Goal: Task Accomplishment & Management: Use online tool/utility

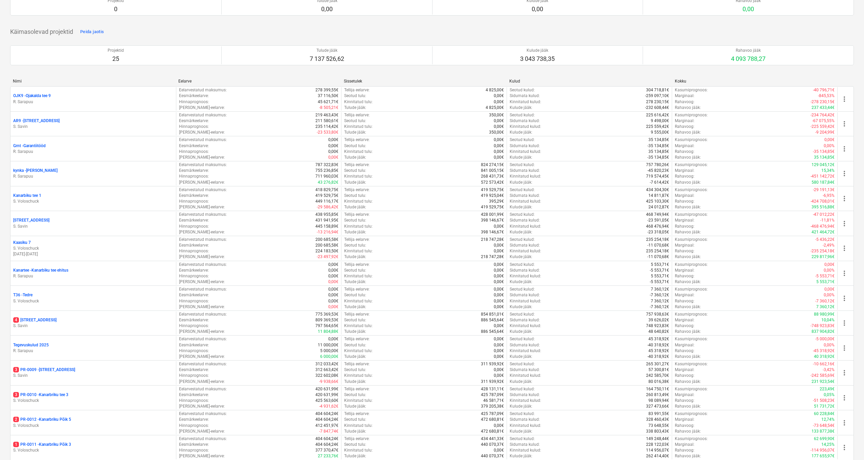
scroll to position [265, 0]
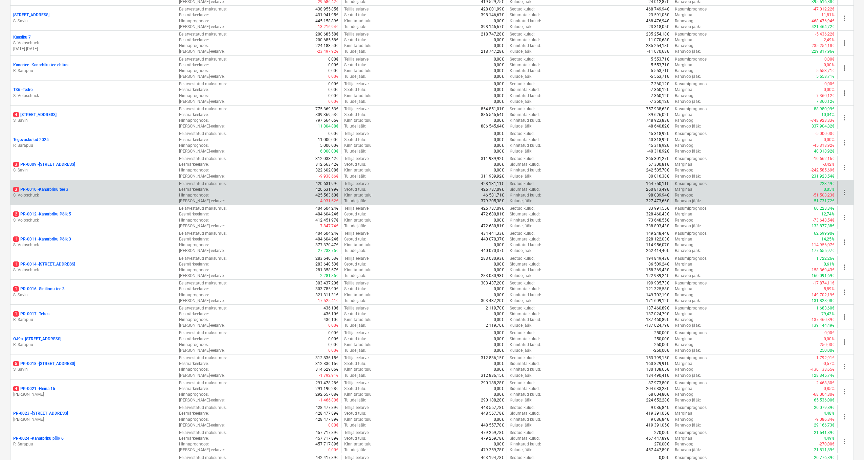
click at [46, 187] on p "3 PR-0010 - Kanarbriku tee 3" at bounding box center [40, 190] width 55 height 6
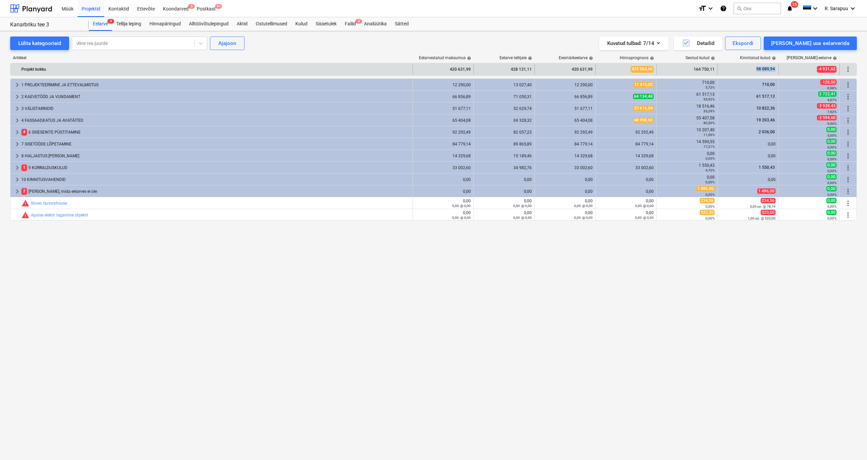
drag, startPoint x: 756, startPoint y: 70, endPoint x: 779, endPoint y: 70, distance: 23.7
click at [779, 70] on div "Projekt kokku 420 631,99 428 131,11 420 631,99 425 563,60 164 750,11 98 089,94 …" at bounding box center [433, 69] width 846 height 11
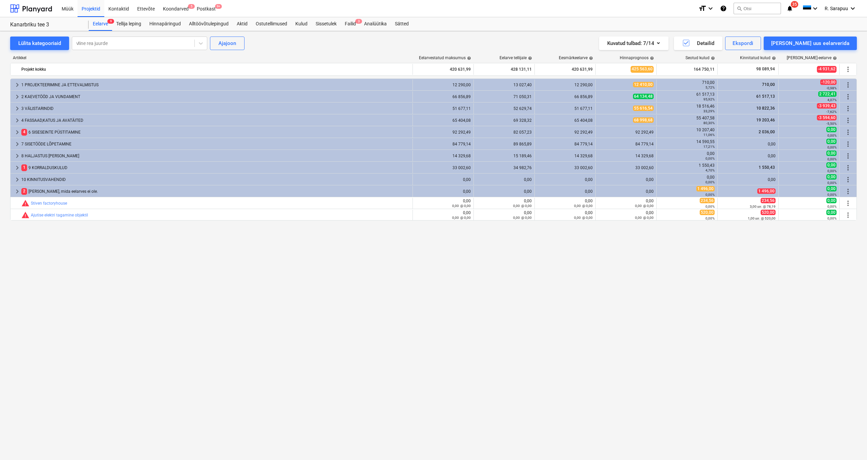
click at [734, 251] on div "keyboard_arrow_right 1 PROJEKTEERIMINE JA ETTEVALMISTUS 12 290,00 13 027,40 12 …" at bounding box center [433, 256] width 846 height 354
click at [349, 23] on div "Failid 3" at bounding box center [350, 24] width 19 height 14
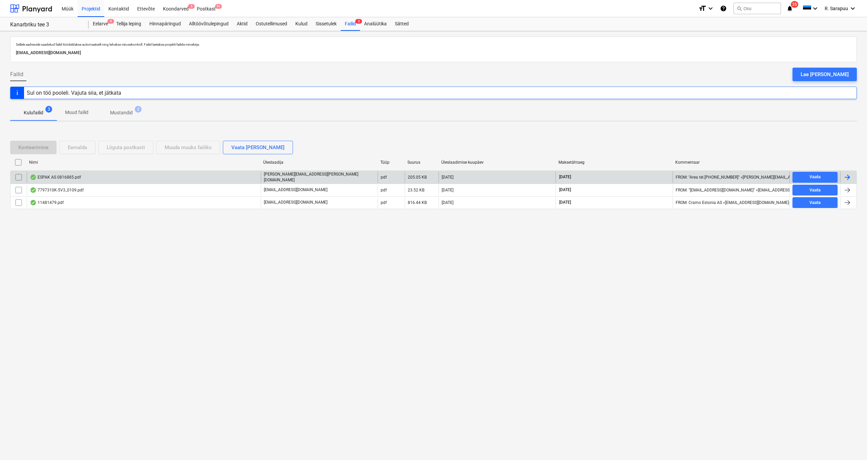
click at [66, 172] on div "ESPAK AS 0816885.pdf" at bounding box center [144, 178] width 234 height 12
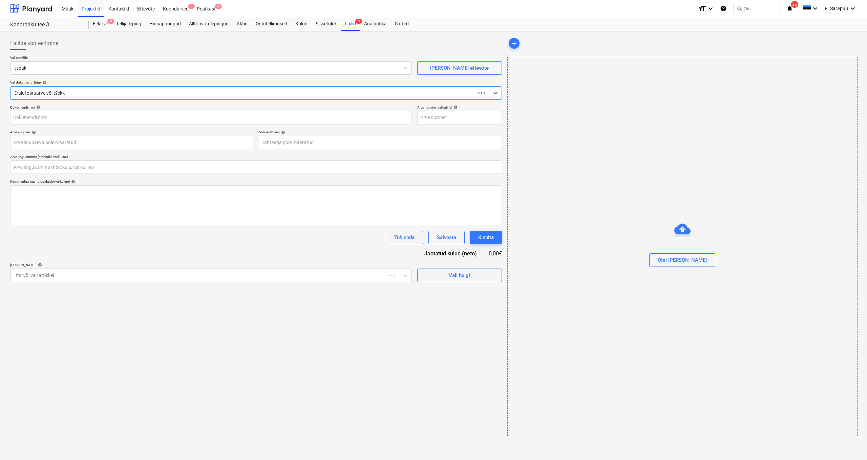
type input "0,00"
type input "0816885"
type input "[DATE]"
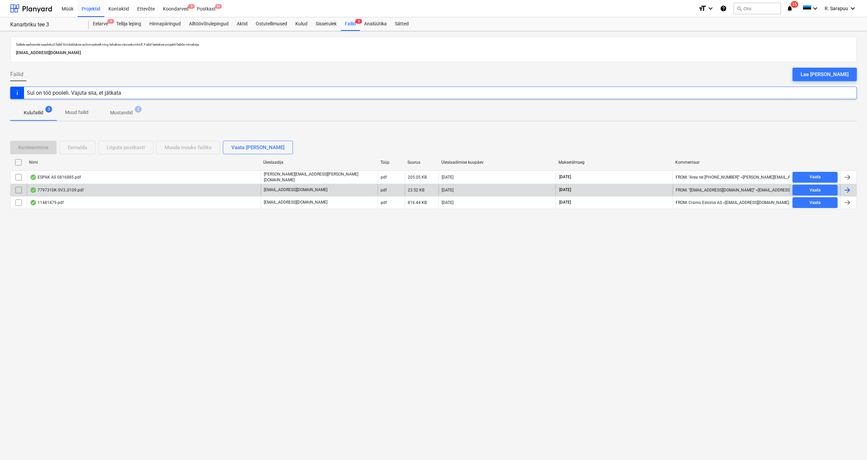
click at [74, 189] on div "7797310K-5V3_0109.pdf" at bounding box center [57, 190] width 54 height 5
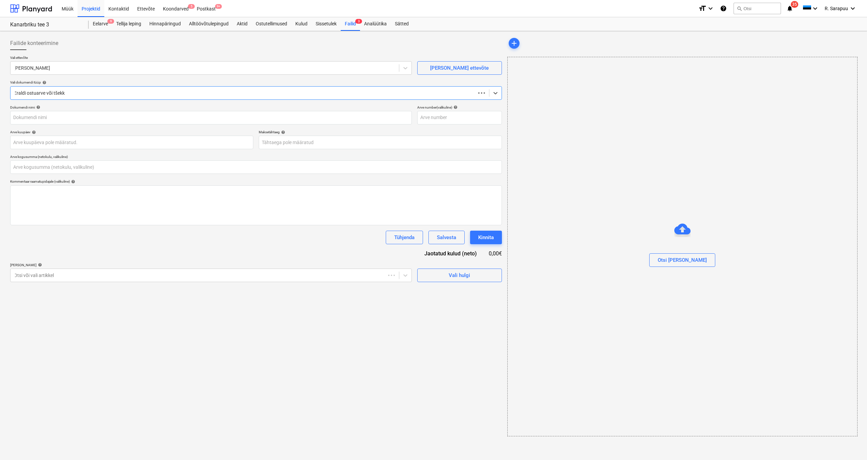
type input "0,00"
type input "7797310K-5V3"
type input "[DATE]"
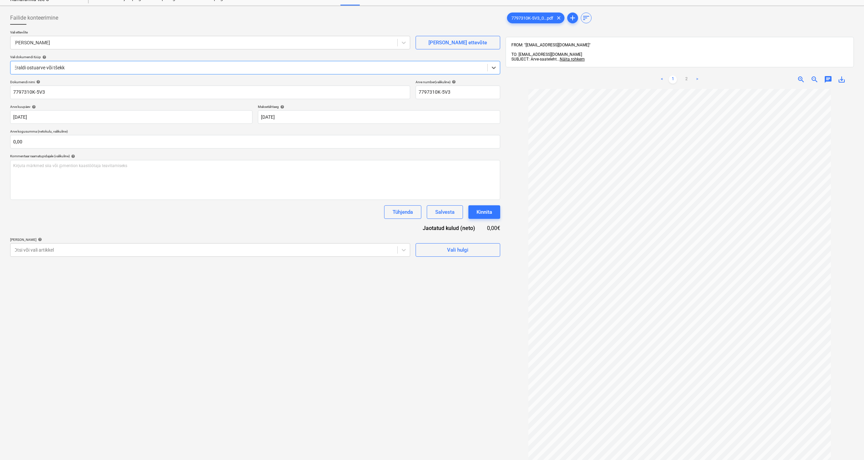
scroll to position [26, 0]
click at [687, 75] on link "2" at bounding box center [687, 79] width 8 height 8
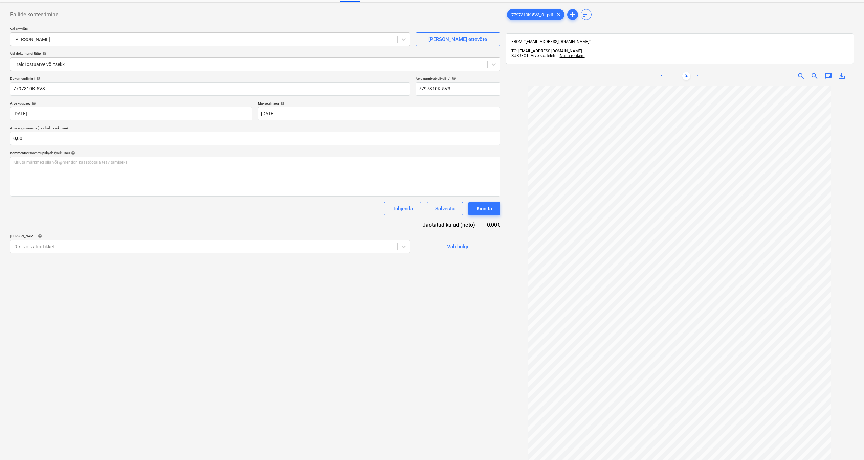
scroll to position [29, 0]
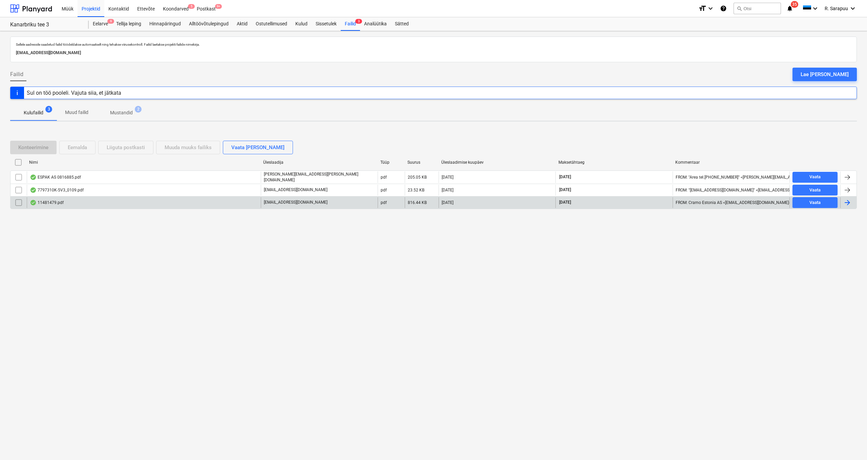
click at [58, 203] on div "11481479.pdf" at bounding box center [47, 202] width 34 height 5
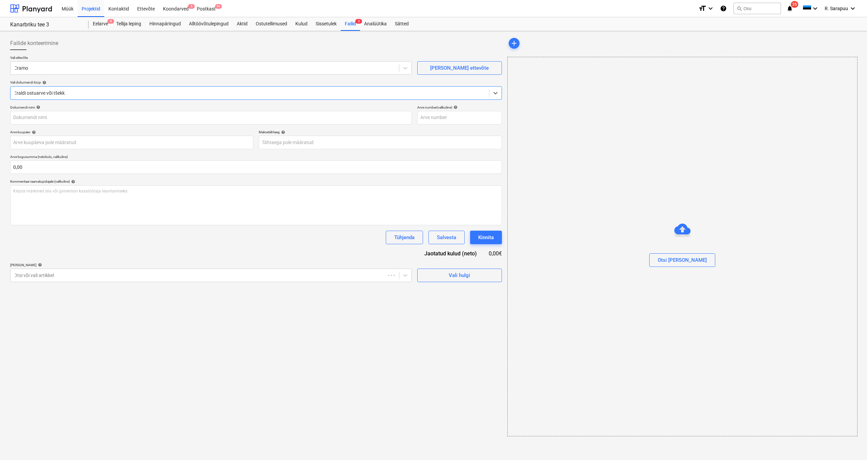
type input "11481479"
type input "[DATE]"
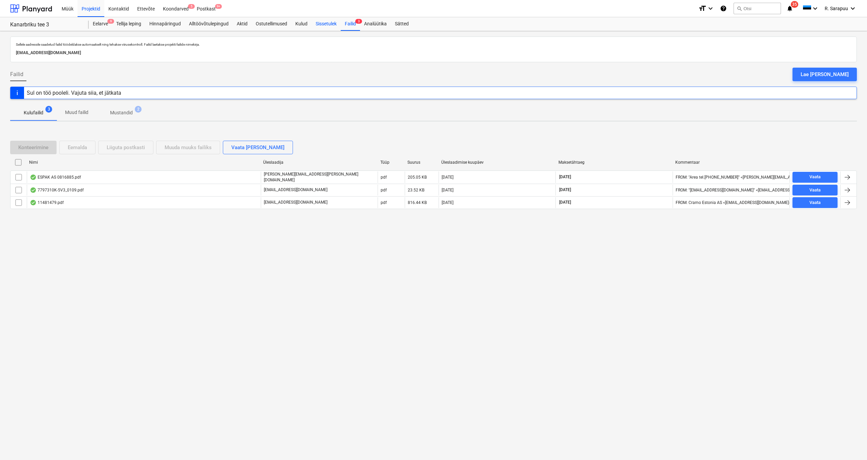
click at [324, 24] on div "Sissetulek" at bounding box center [325, 24] width 29 height 14
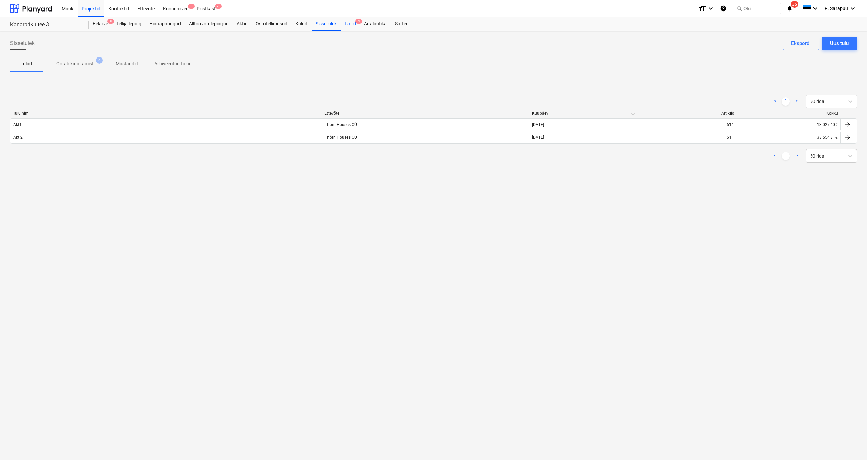
click at [351, 24] on div "Failid 3" at bounding box center [350, 24] width 19 height 14
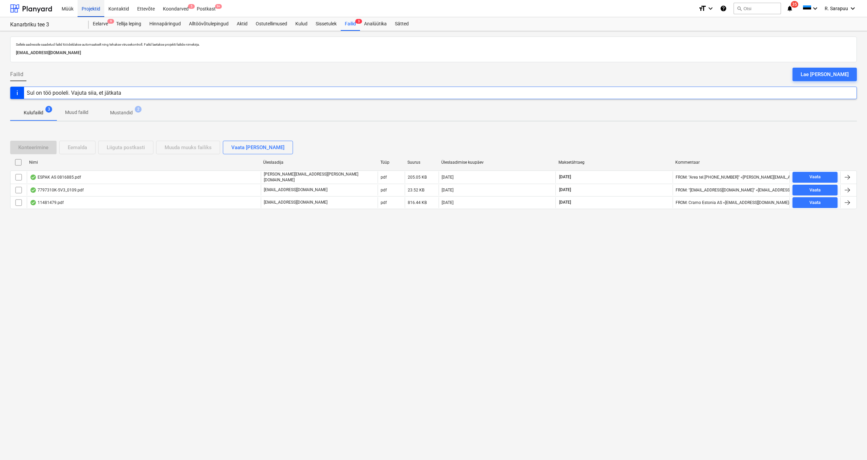
click at [99, 7] on div "Projektid" at bounding box center [91, 8] width 27 height 17
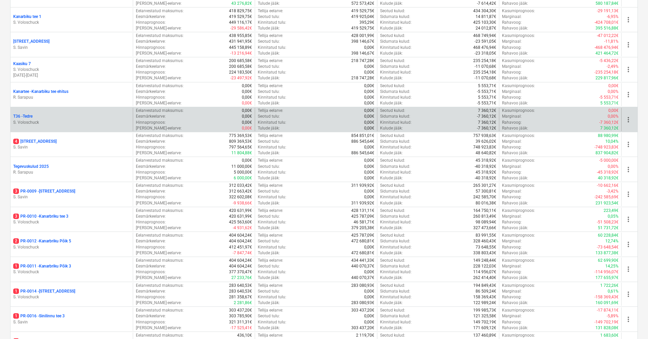
scroll to position [251, 0]
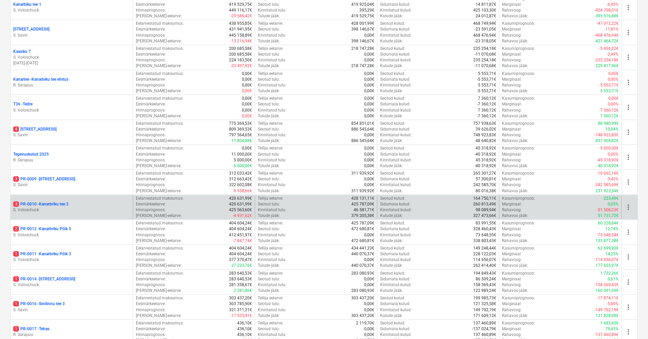
click at [53, 203] on p "3 PR-0010 - Kanarbriku tee 3" at bounding box center [40, 204] width 55 height 6
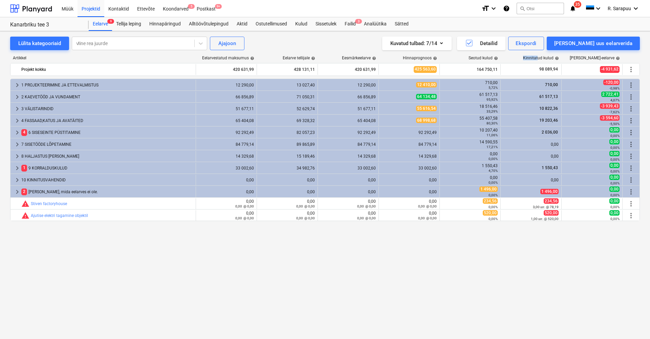
drag, startPoint x: 527, startPoint y: 55, endPoint x: 544, endPoint y: 57, distance: 17.4
click at [538, 56] on div "Artikkel Eelarvestatud maksumus help Eelarve tellijale help Eesmärkeelarve help…" at bounding box center [325, 184] width 630 height 268
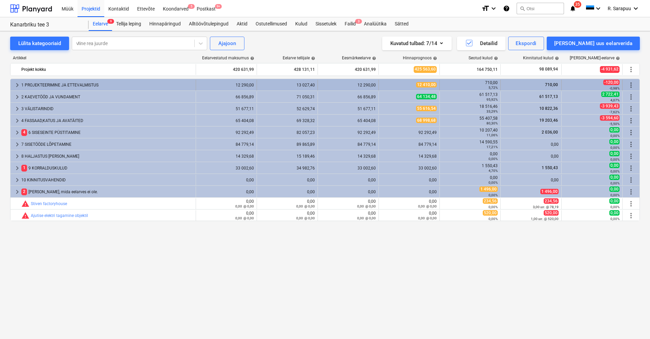
click at [553, 83] on span "710,00" at bounding box center [551, 84] width 14 height 5
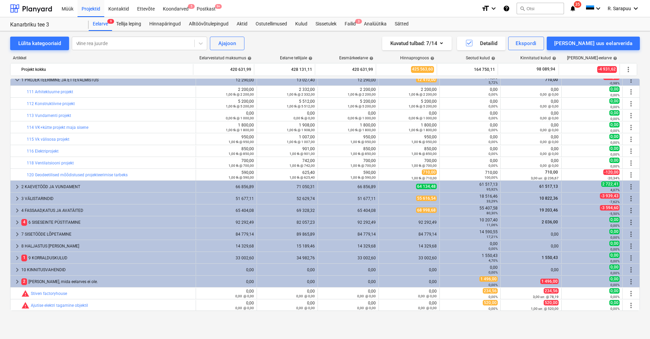
scroll to position [5, 0]
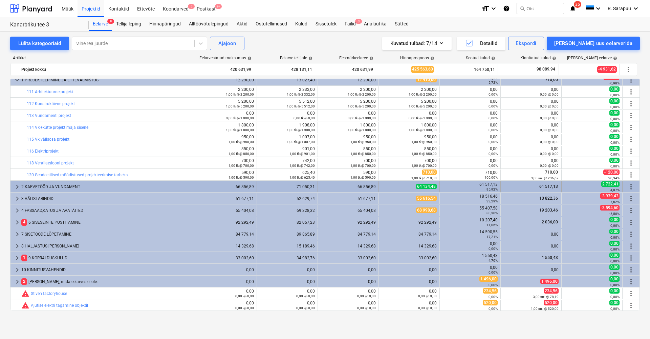
click at [18, 189] on span "keyboard_arrow_right" at bounding box center [17, 186] width 8 height 8
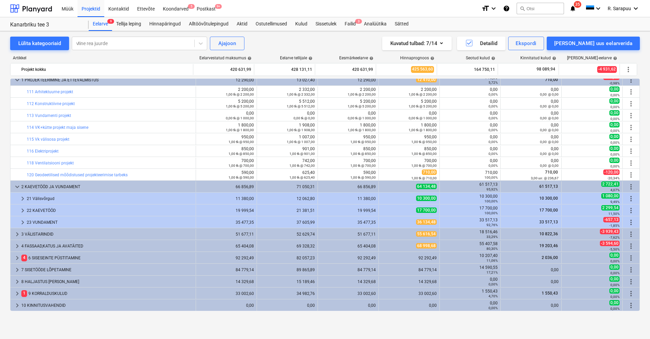
click at [18, 189] on span "keyboard_arrow_down" at bounding box center [17, 186] width 8 height 8
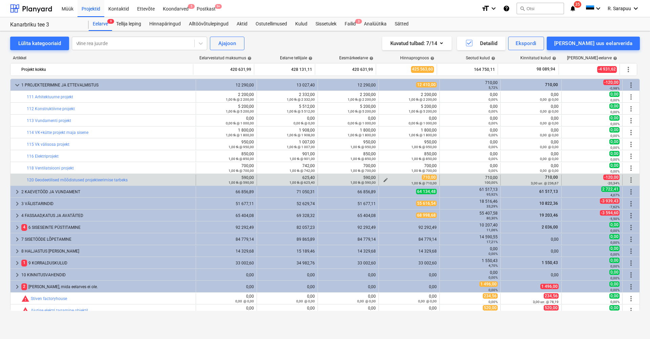
scroll to position [0, 0]
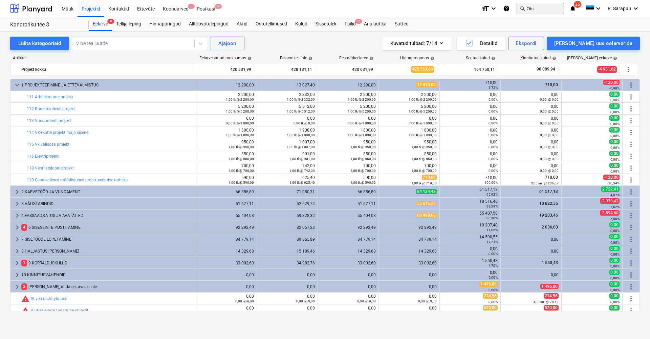
click at [532, 6] on button "search Otsi" at bounding box center [540, 9] width 47 height 12
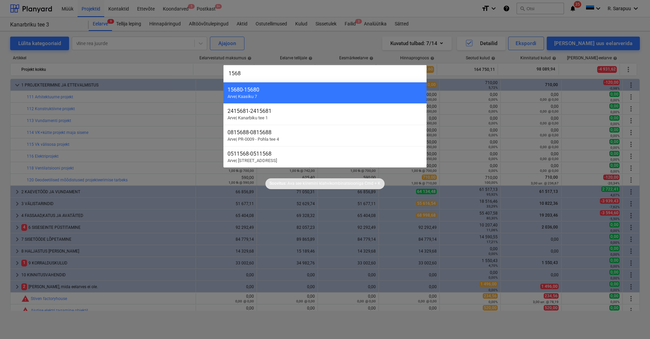
type input "15685"
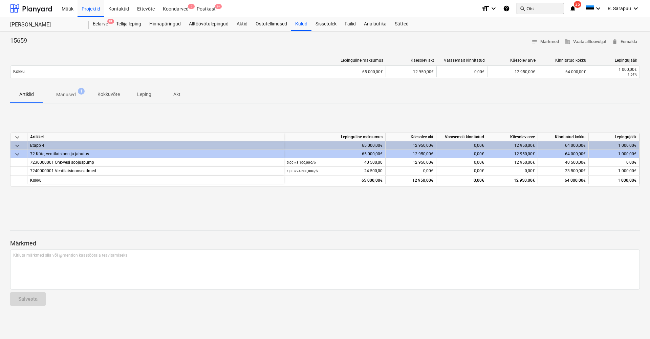
click at [535, 6] on button "search Otsi" at bounding box center [540, 9] width 47 height 12
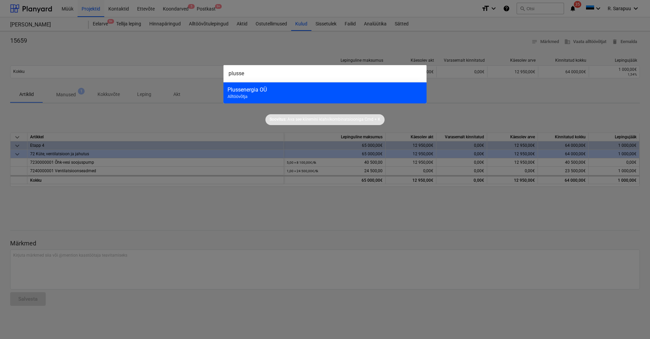
type input "plusse"
click at [243, 96] on span "Alltöövõtja" at bounding box center [238, 96] width 20 height 5
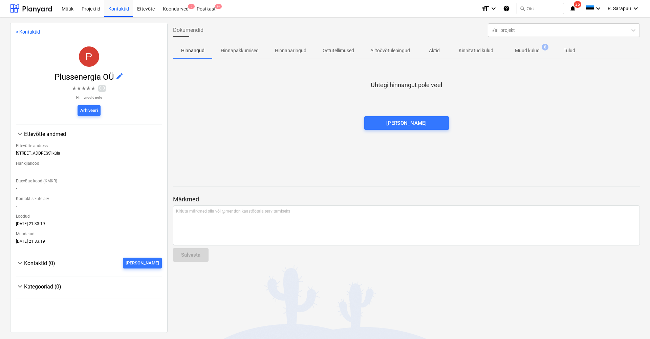
click at [534, 50] on p "Muud kulud" at bounding box center [527, 50] width 25 height 7
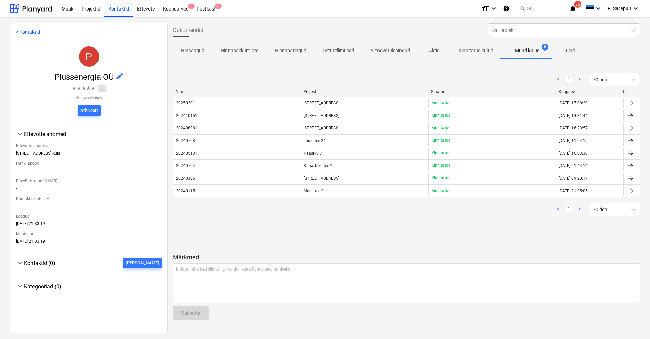
click at [578, 209] on link ">" at bounding box center [580, 209] width 8 height 8
click at [478, 52] on p "Kinnitatud kulud" at bounding box center [476, 50] width 35 height 7
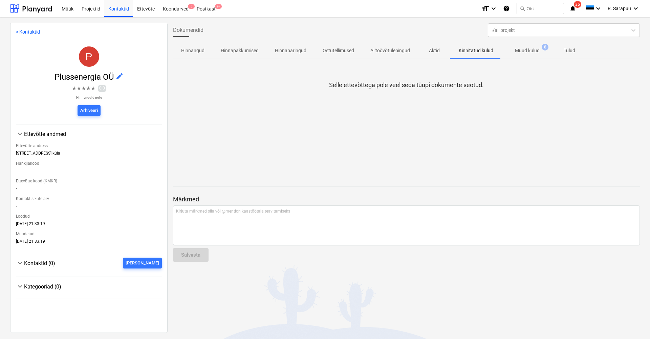
click at [536, 48] on p "Muud kulud" at bounding box center [527, 50] width 25 height 7
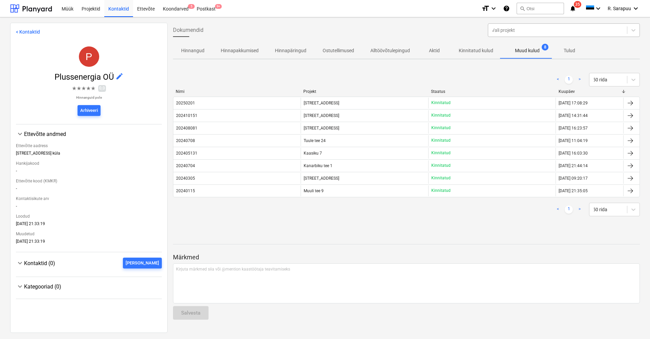
click at [528, 32] on div at bounding box center [558, 30] width 132 height 7
type input "ag ele"
click at [547, 10] on button "search Otsi" at bounding box center [540, 9] width 47 height 12
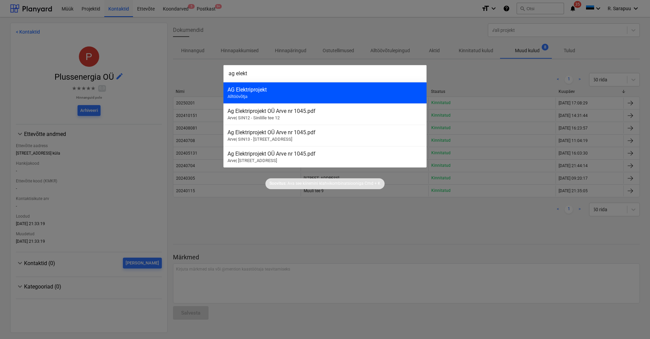
type input "ag elekt"
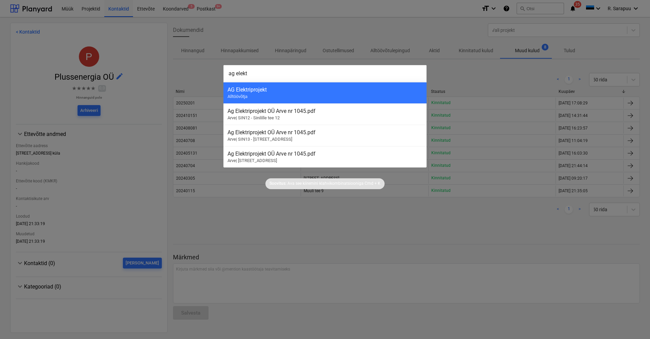
click at [236, 96] on span "Alltöövõtja" at bounding box center [238, 96] width 20 height 5
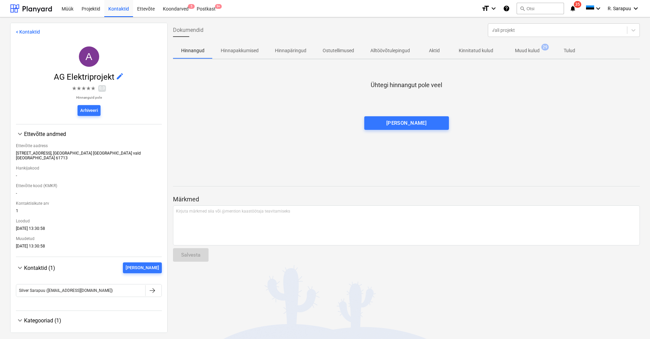
click at [526, 44] on span "Muud kulud 29" at bounding box center [527, 50] width 52 height 12
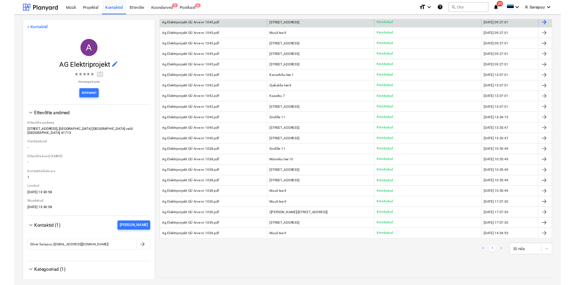
scroll to position [173, 0]
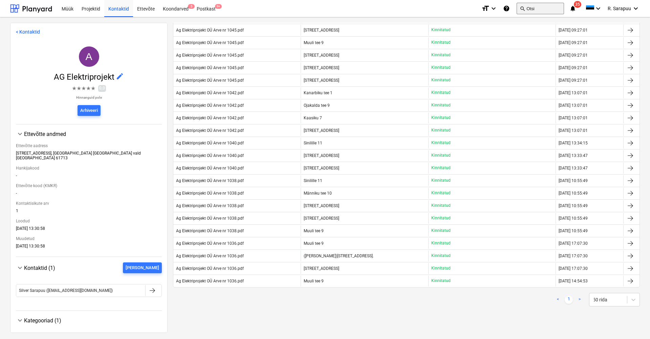
click at [550, 9] on button "search Otsi" at bounding box center [540, 9] width 47 height 12
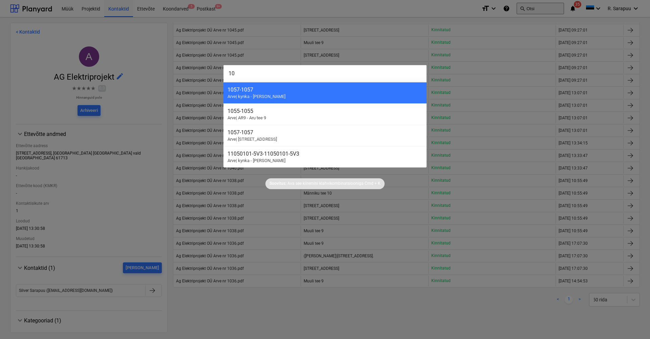
type input "1"
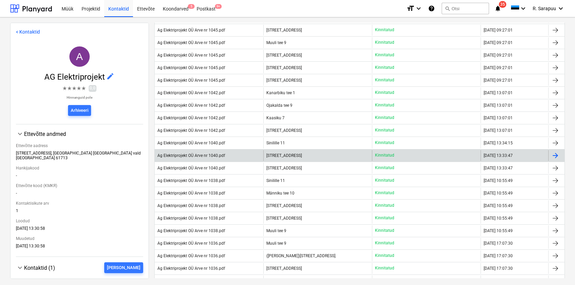
click at [465, 149] on div "Ag Elektriprojekt OÜ Arve nr 1040.pdf Sinilille tee 13 Kinnitatud [DATE] 13:33:…" at bounding box center [359, 155] width 411 height 13
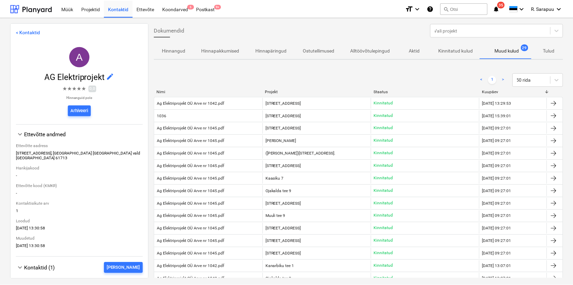
scroll to position [0, 0]
click at [91, 8] on div "Projektid" at bounding box center [91, 8] width 27 height 17
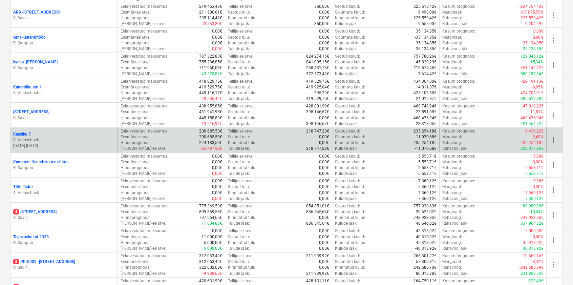
scroll to position [168, 0]
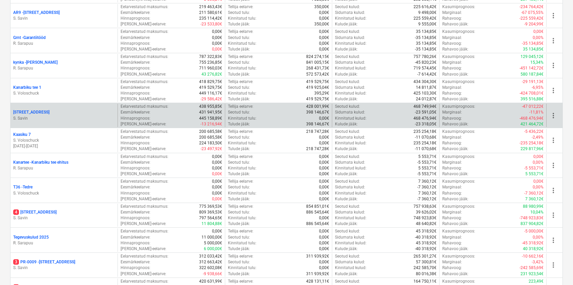
click at [28, 113] on p "[STREET_ADDRESS]" at bounding box center [31, 112] width 36 height 6
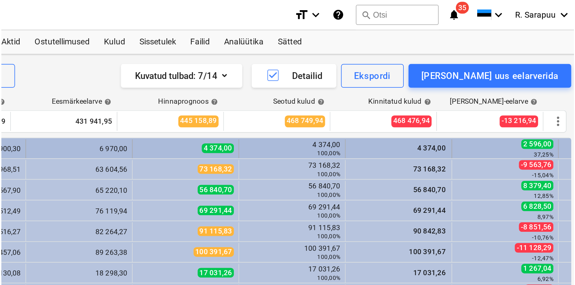
scroll to position [0, 7]
